Goal: Task Accomplishment & Management: Manage account settings

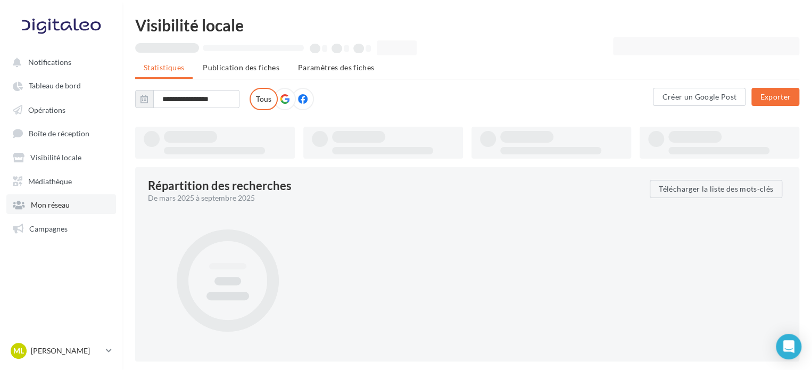
click at [62, 201] on span "Mon réseau" at bounding box center [50, 204] width 39 height 9
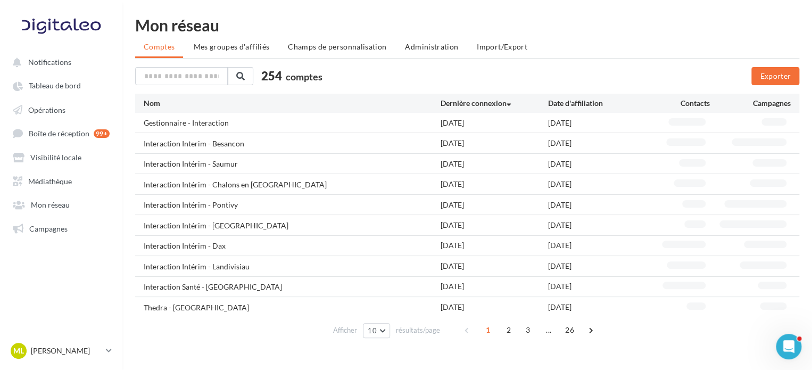
click at [405, 47] on span "Administration" at bounding box center [431, 46] width 53 height 9
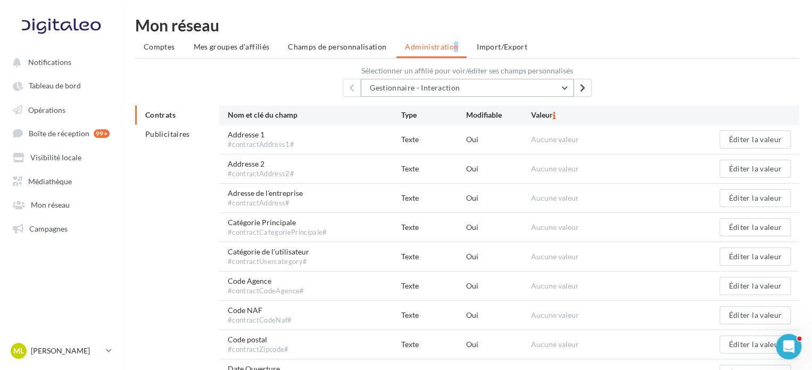
click at [418, 83] on span "Gestionnaire - Interaction" at bounding box center [415, 87] width 90 height 9
type input "*****"
click at [471, 113] on span "Inside Brido r [GEOGRAPHIC_DATA]" at bounding box center [437, 114] width 119 height 9
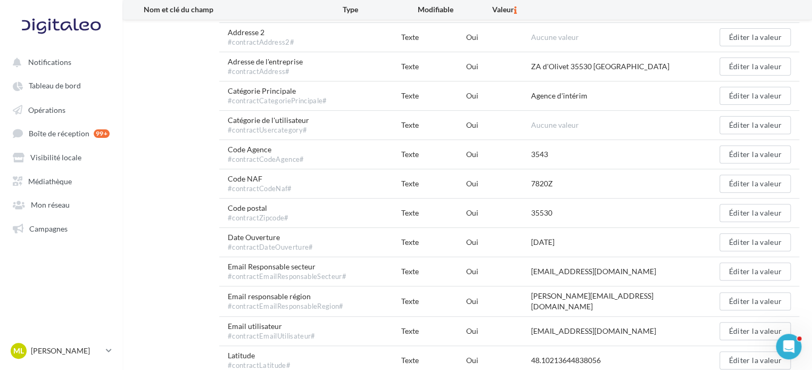
scroll to position [160, 0]
